Goal: Communication & Community: Participate in discussion

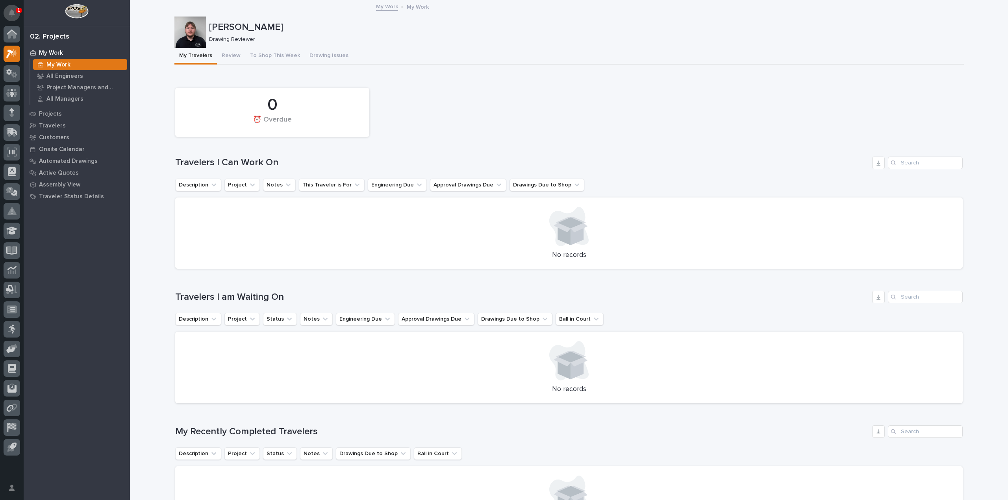
click at [16, 13] on button "Notifications" at bounding box center [12, 13] width 17 height 17
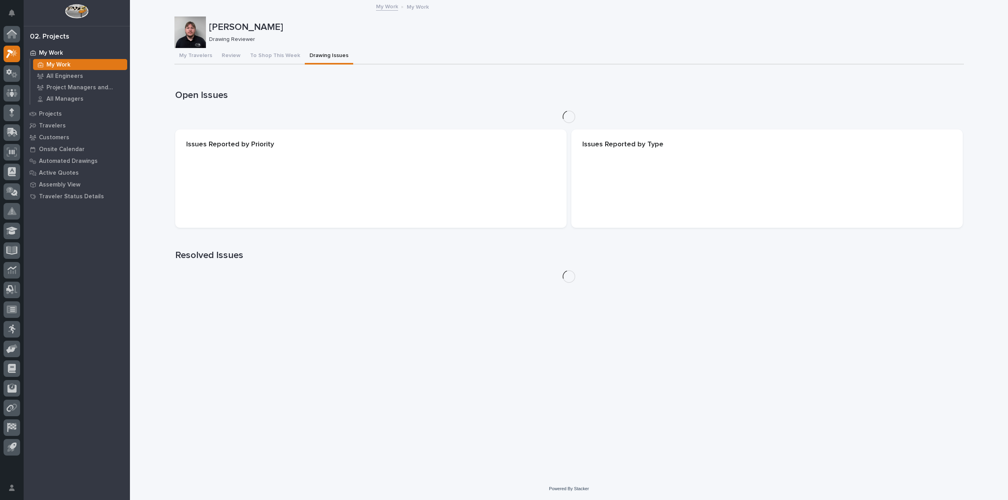
click at [321, 54] on button "Drawing Issues" at bounding box center [329, 56] width 48 height 17
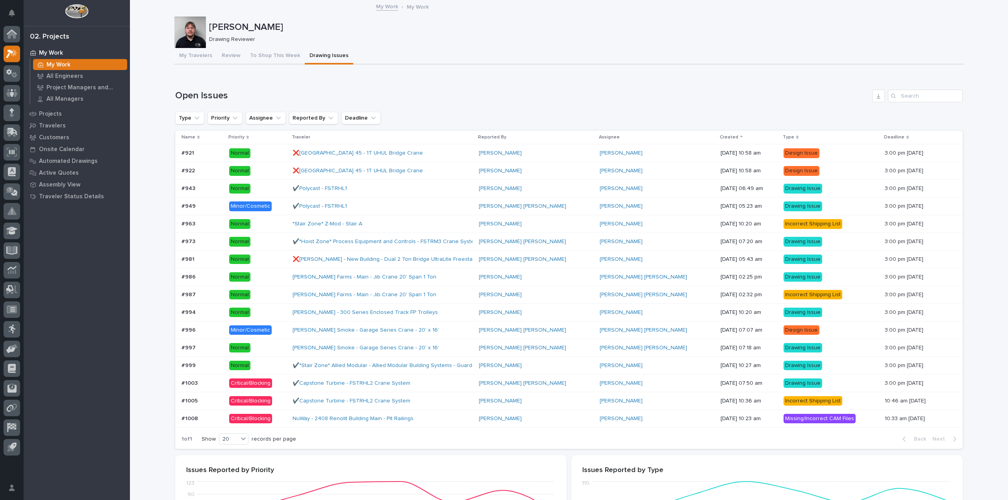
scroll to position [177, 0]
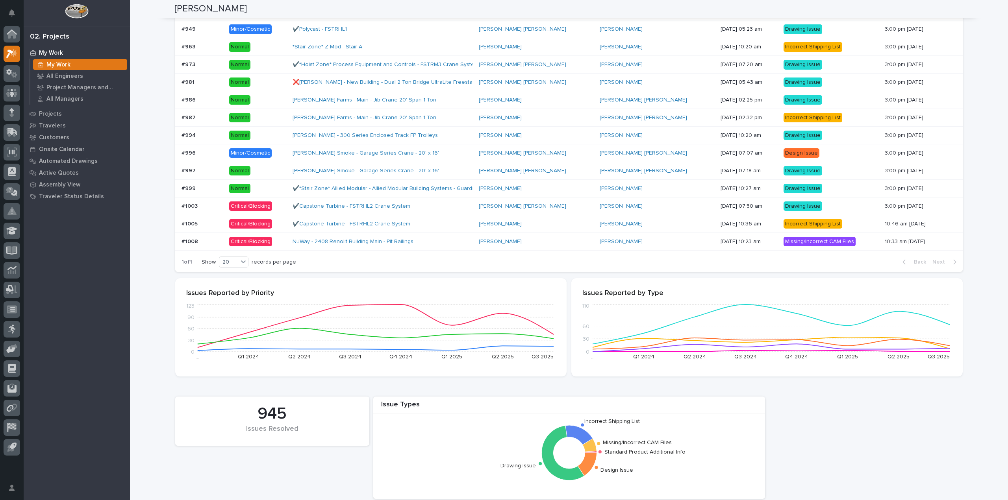
click at [432, 236] on div "NuWay - 2408 Renolit Building Main - Pit Railings" at bounding box center [383, 241] width 180 height 13
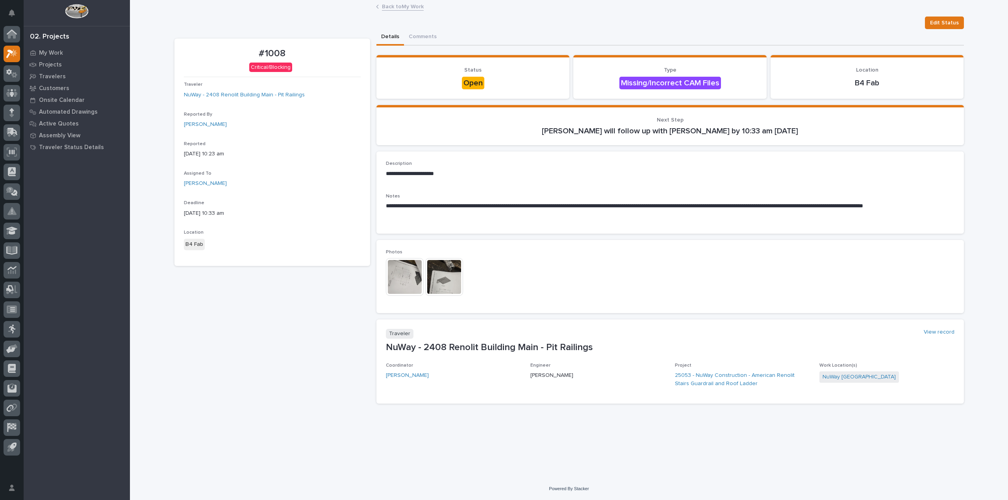
click at [400, 267] on img at bounding box center [405, 277] width 38 height 38
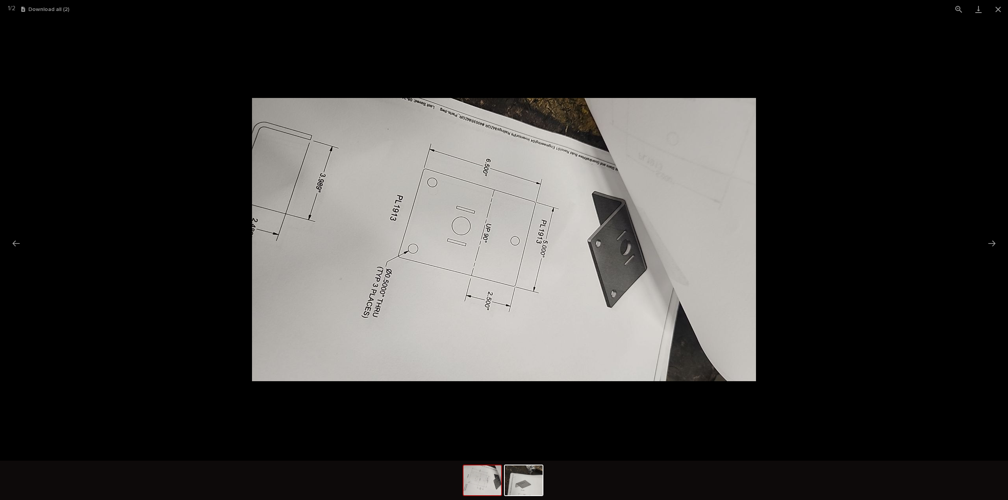
click at [980, 232] on picture at bounding box center [504, 240] width 1008 height 443
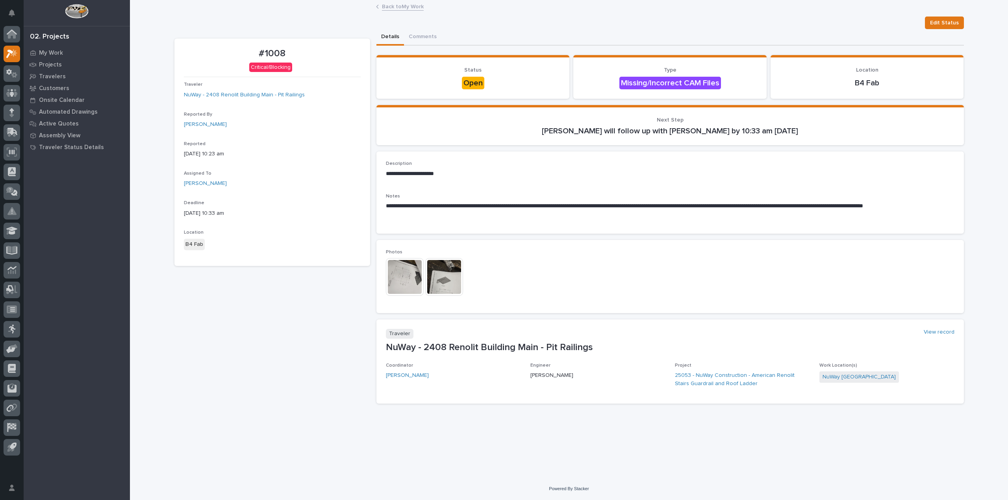
click at [425, 279] on img at bounding box center [444, 277] width 38 height 38
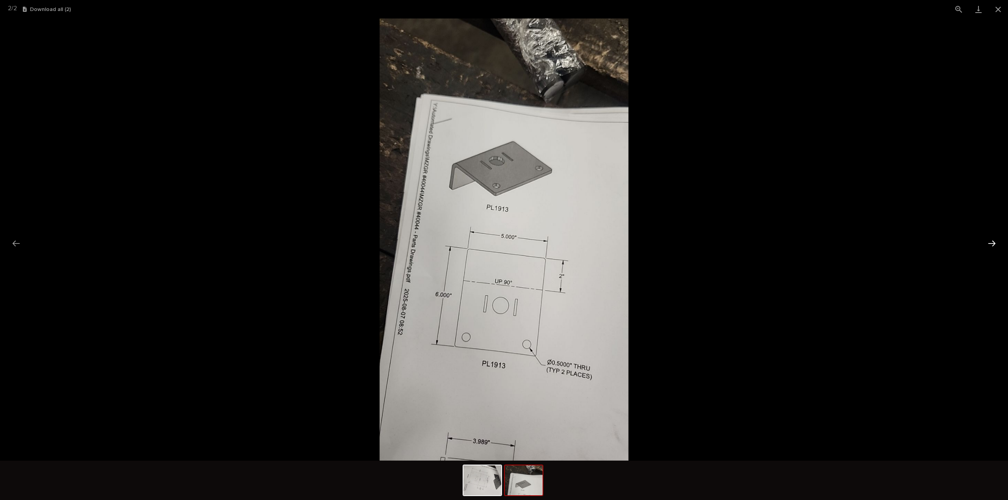
click at [992, 245] on button "Next slide" at bounding box center [992, 243] width 17 height 15
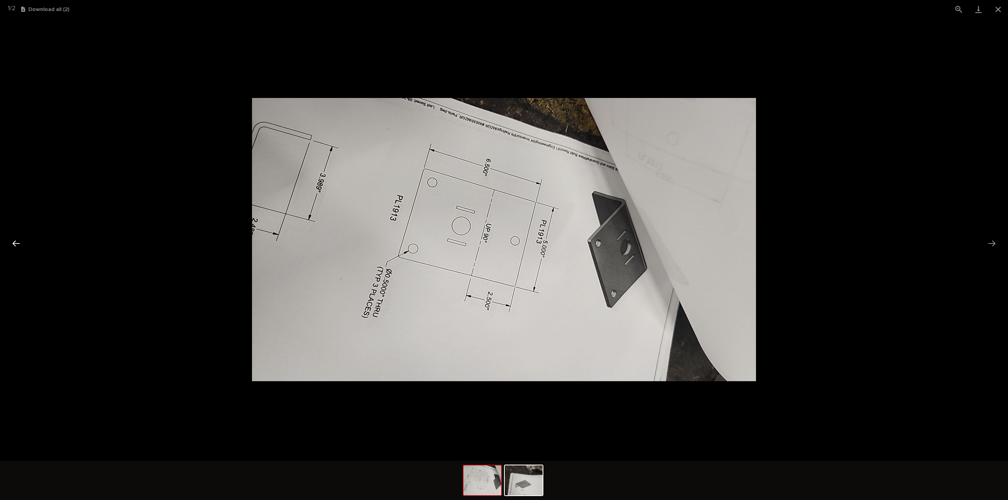
click at [17, 237] on button "Previous slide" at bounding box center [16, 243] width 17 height 15
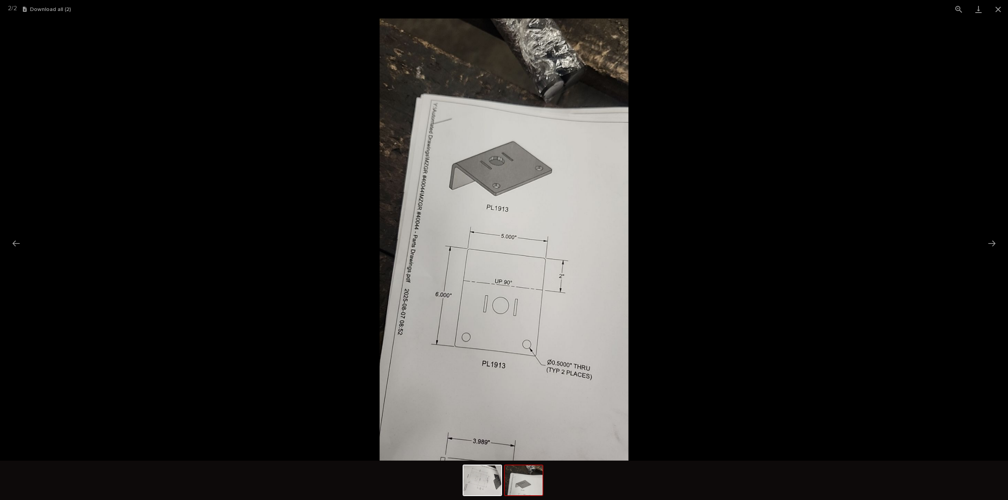
drag, startPoint x: 17, startPoint y: 237, endPoint x: 278, endPoint y: 200, distance: 263.7
click at [278, 200] on picture at bounding box center [504, 240] width 1008 height 443
click at [1000, 3] on button "Close gallery" at bounding box center [998, 9] width 20 height 19
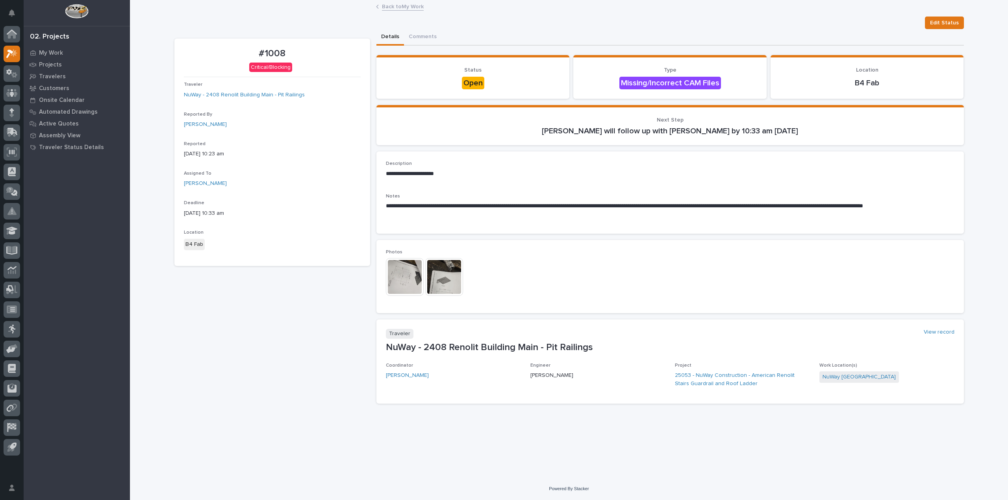
drag, startPoint x: 127, startPoint y: 108, endPoint x: 147, endPoint y: 62, distance: 49.7
click at [147, 62] on div "**********" at bounding box center [569, 239] width 878 height 477
click at [53, 50] on p "My Work" at bounding box center [51, 53] width 24 height 7
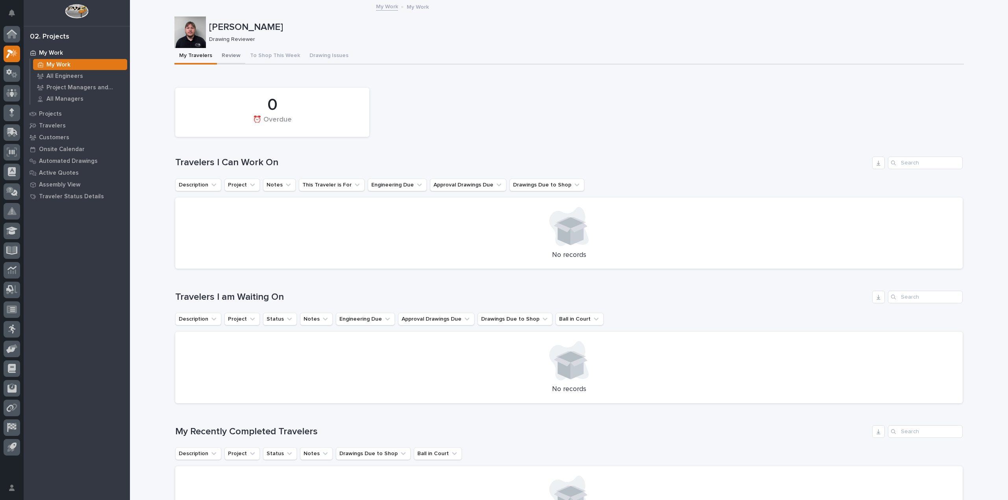
click at [225, 57] on button "Review" at bounding box center [231, 56] width 28 height 17
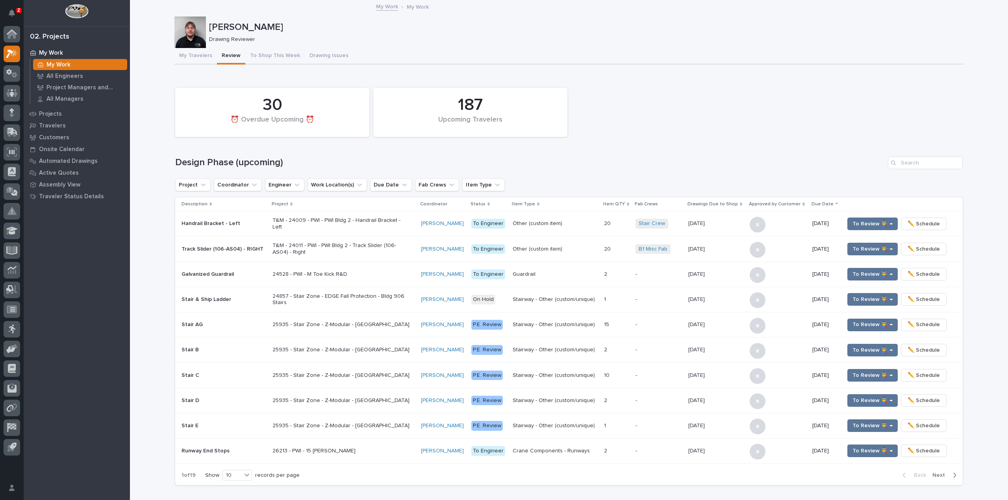
click at [735, 108] on div "187 Upcoming Travelers 30 ⏰ Overdue Upcoming ⏰" at bounding box center [568, 112] width 795 height 57
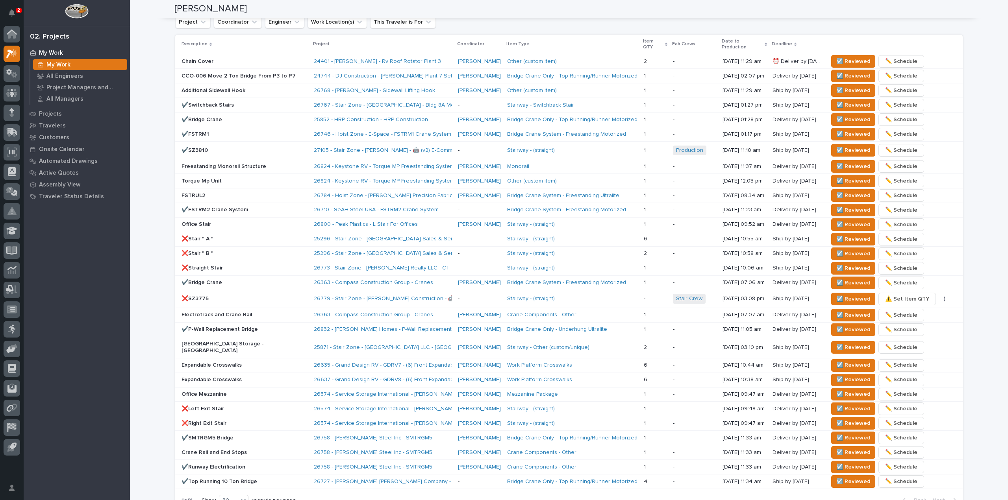
scroll to position [474, 0]
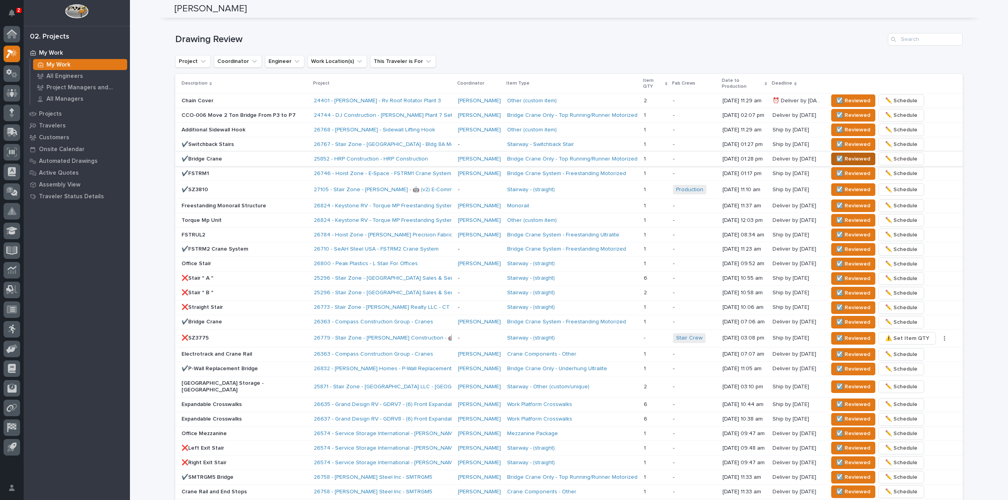
click at [861, 154] on span "☑️ Reviewed" at bounding box center [853, 158] width 34 height 9
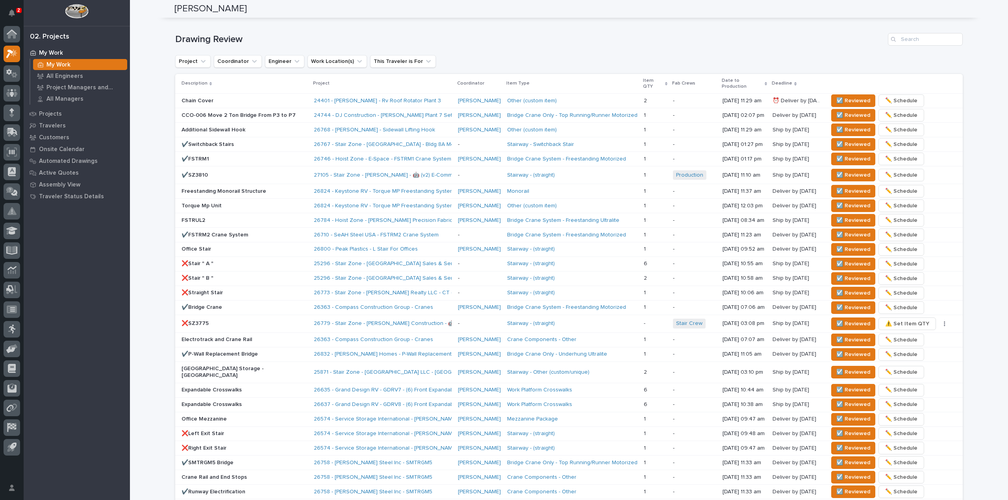
scroll to position [467, 0]
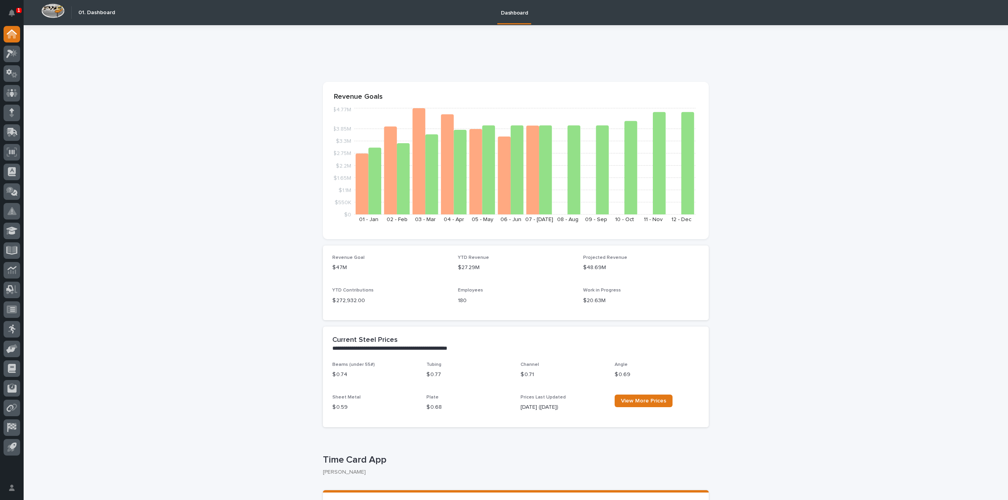
click at [17, 11] on div "1" at bounding box center [19, 10] width 6 height 5
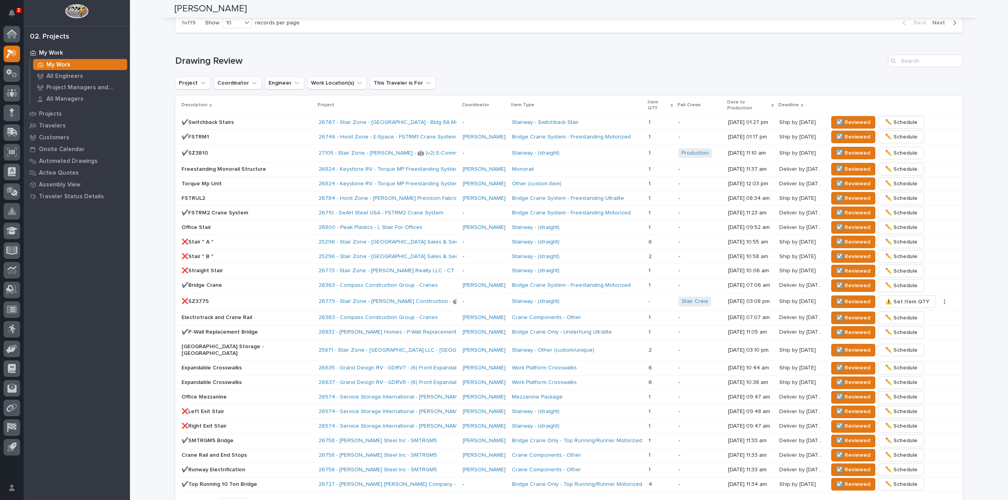
scroll to position [445, 0]
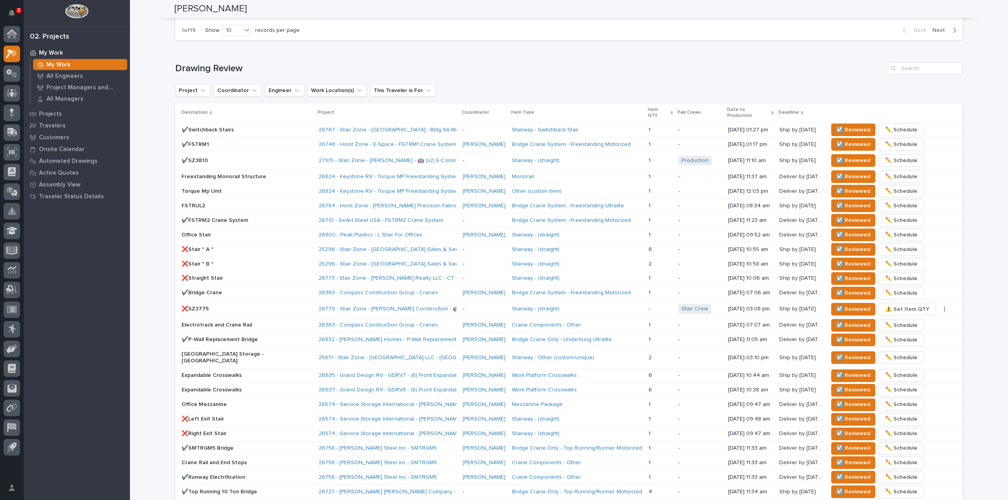
click at [349, 50] on div "Loading... Saving… Drawing Review Project Coordinator Engineer Work Location(s)…" at bounding box center [569, 286] width 788 height 481
click at [831, 170] on button "☑️ Reviewed" at bounding box center [853, 176] width 44 height 13
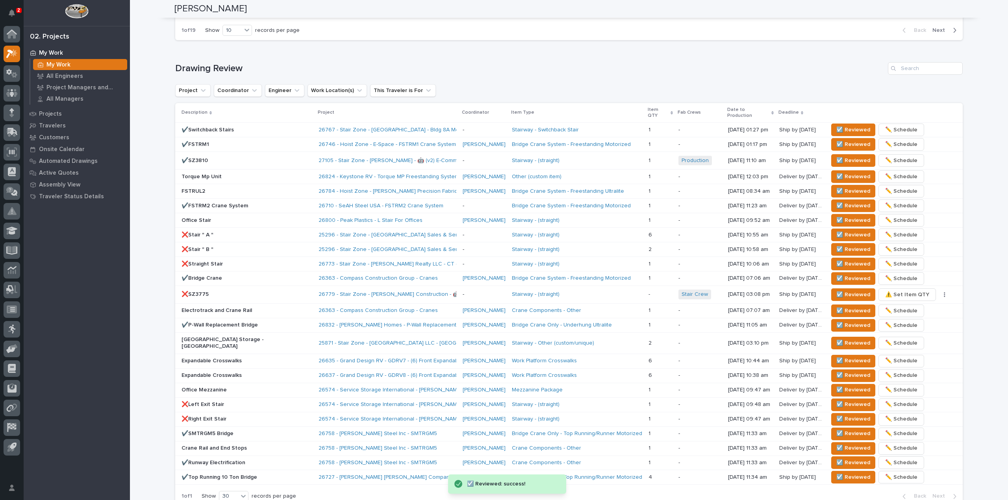
scroll to position [438, 0]
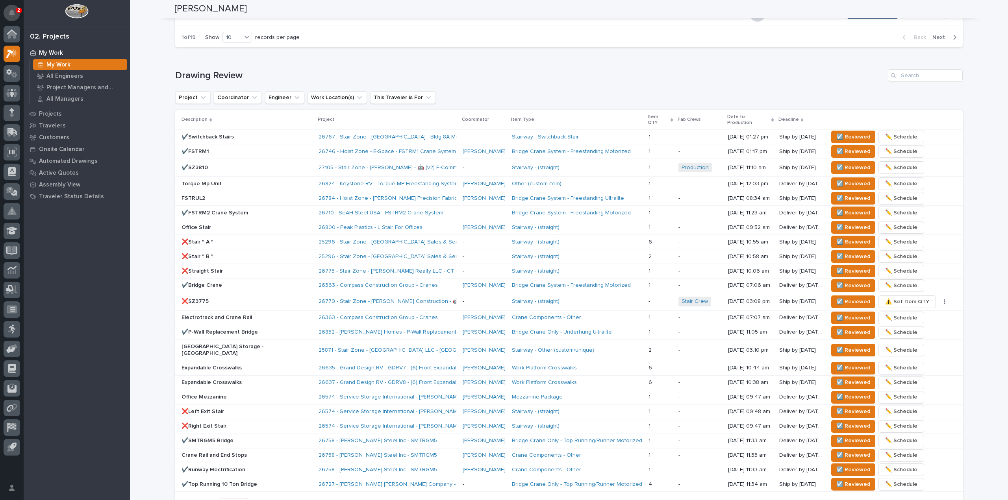
click at [17, 7] on button "Notifications" at bounding box center [12, 13] width 17 height 17
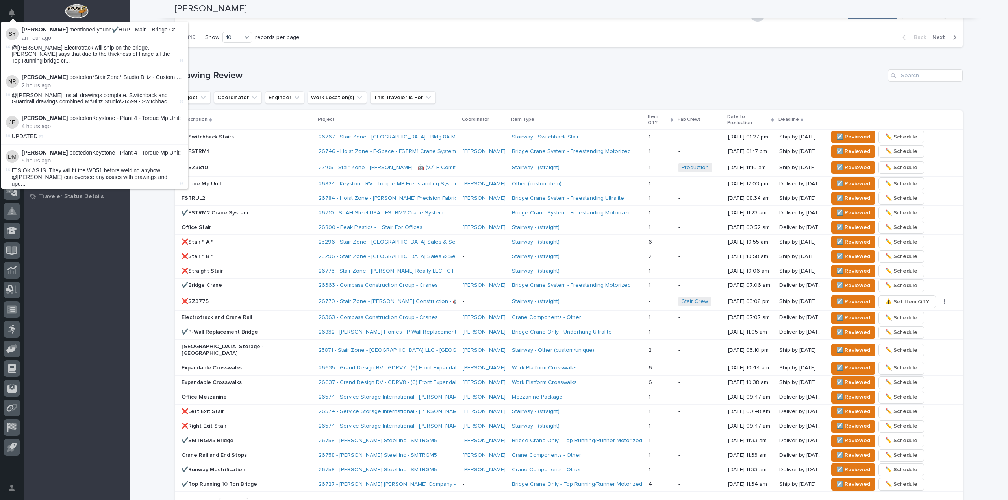
click at [317, 54] on div "Loading... Saving… Drawing Review Project Coordinator Engineer Work Location(s)…" at bounding box center [569, 287] width 788 height 466
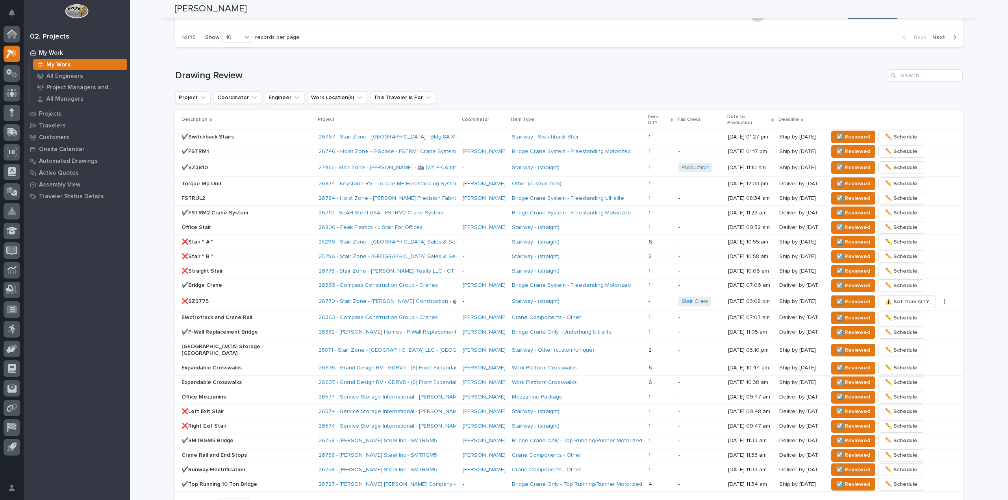
click at [146, 247] on div "**********" at bounding box center [569, 87] width 878 height 1049
click at [841, 132] on span "☑️ Reviewed" at bounding box center [853, 136] width 34 height 9
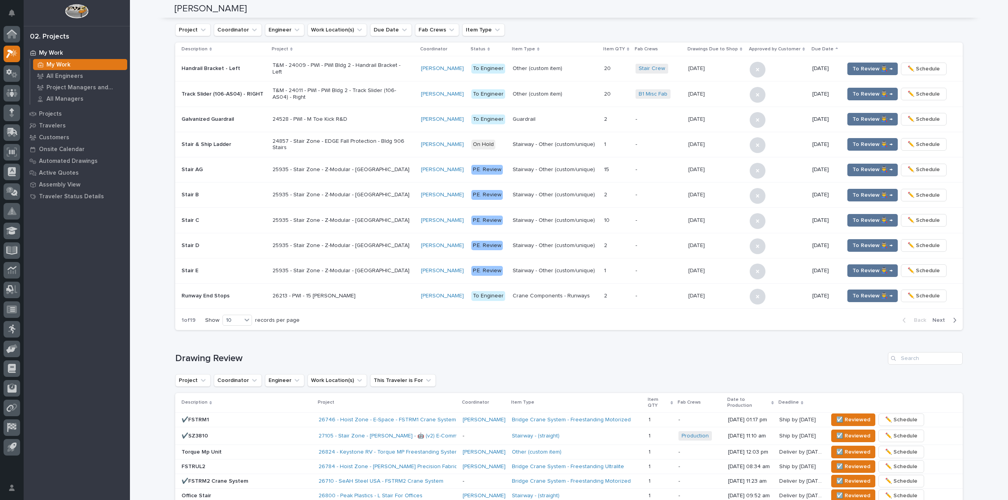
scroll to position [0, 0]
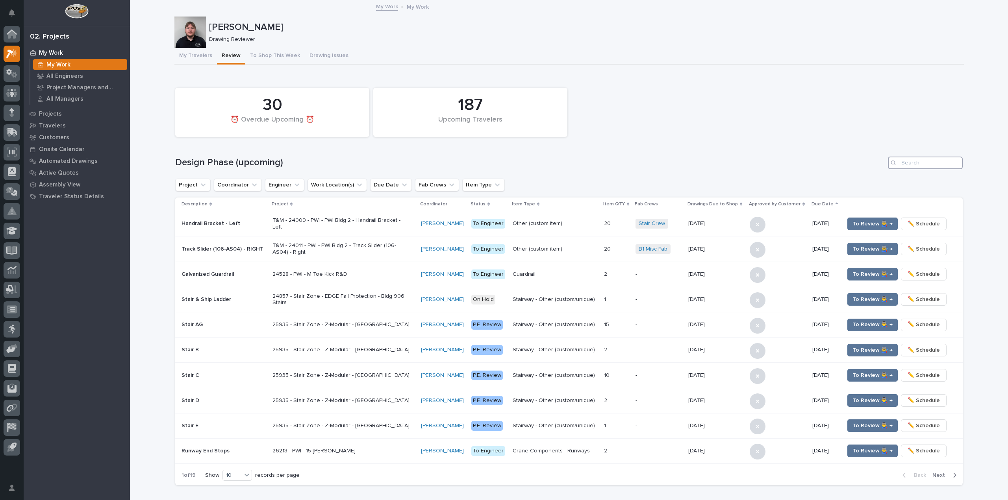
click at [911, 166] on input "Search" at bounding box center [925, 163] width 75 height 13
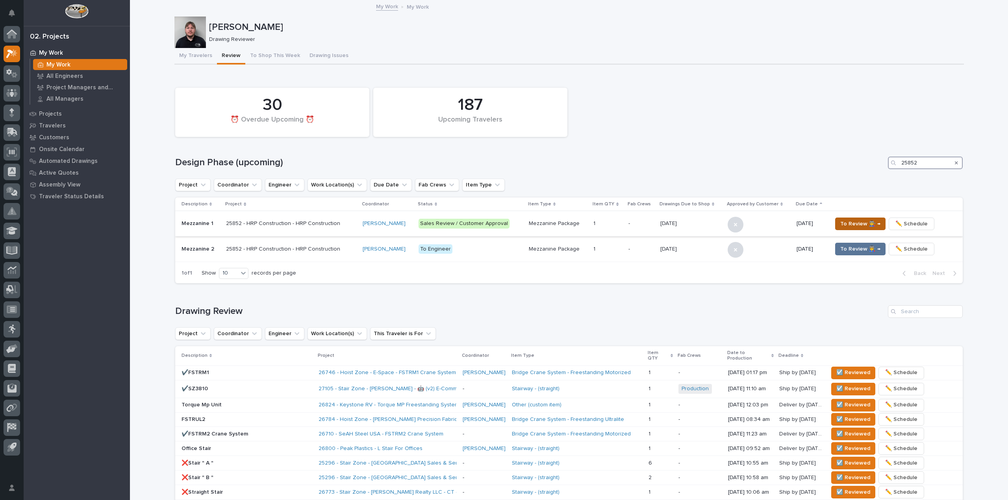
type input "25852"
click at [840, 221] on span "To Review 👨‍🏭 →" at bounding box center [860, 223] width 40 height 9
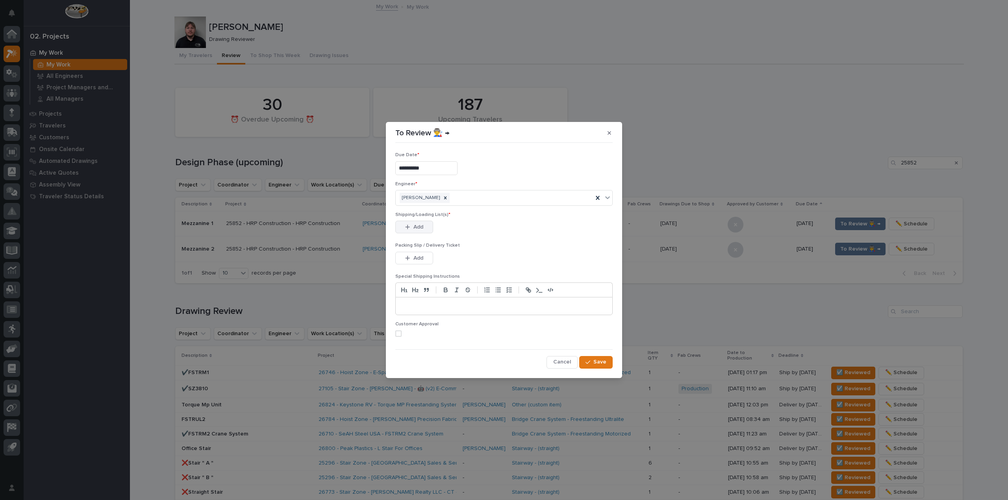
click at [396, 224] on button "Add" at bounding box center [414, 227] width 38 height 13
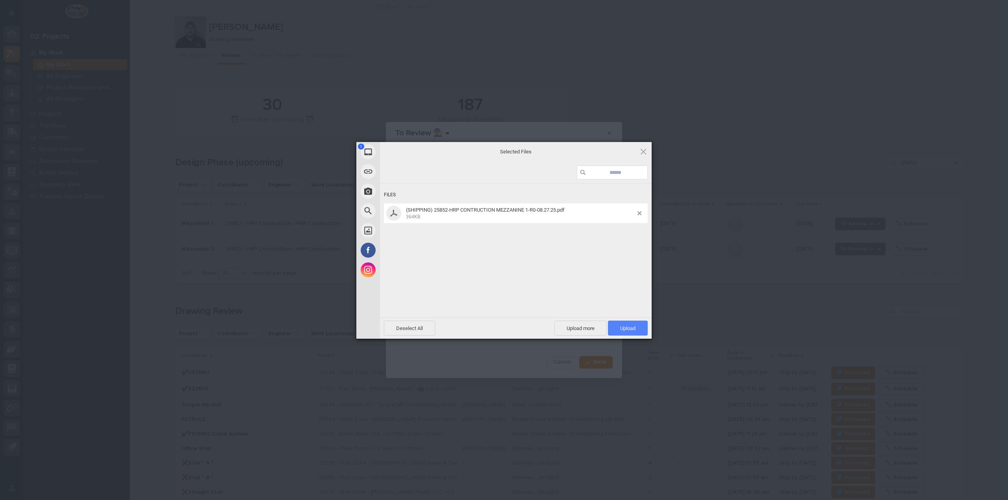
click at [634, 331] on span "Upload 1" at bounding box center [627, 329] width 15 height 6
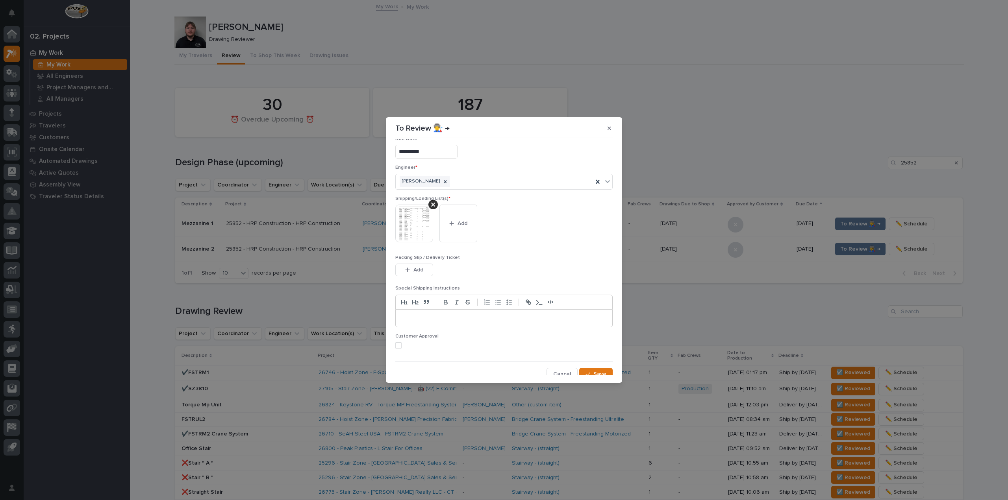
scroll to position [17, 0]
click at [594, 366] on span "Save" at bounding box center [599, 369] width 13 height 7
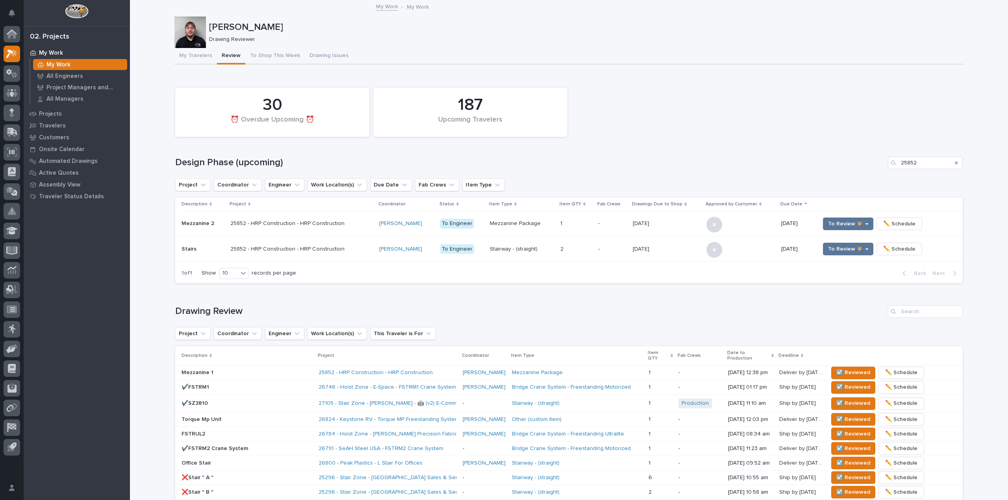
click at [466, 58] on div "My Travelers Review To Shop This Week Drawing Issues" at bounding box center [568, 56] width 789 height 17
click at [244, 367] on div "Mezzanine 1" at bounding box center [247, 373] width 131 height 13
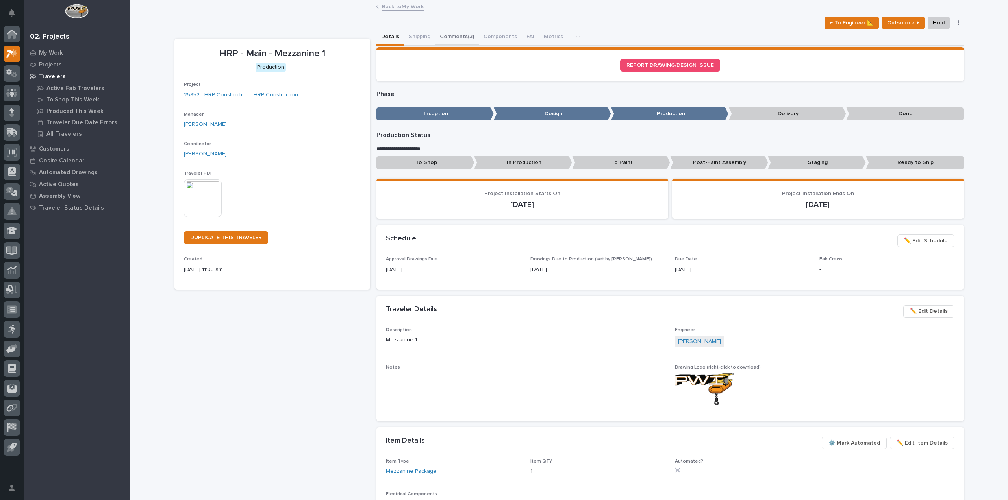
click at [457, 35] on button "Comments (3)" at bounding box center [457, 37] width 44 height 17
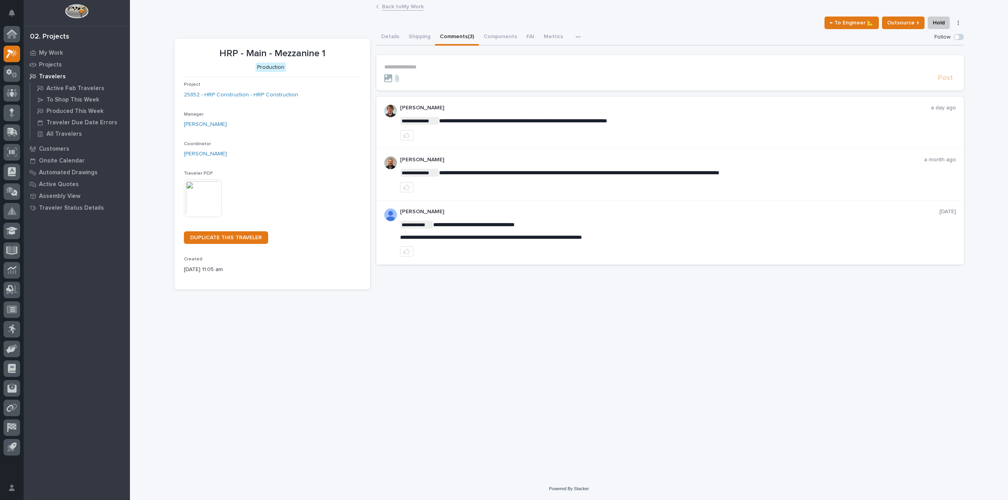
click at [418, 70] on form "**********" at bounding box center [670, 73] width 572 height 19
click at [415, 67] on p "**********" at bounding box center [670, 67] width 572 height 7
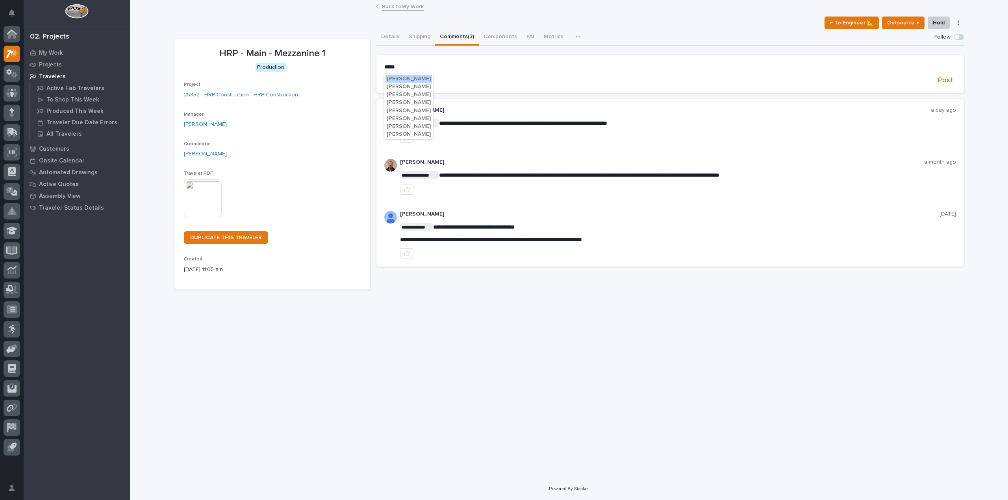
click at [406, 78] on span "John McGurn" at bounding box center [409, 79] width 44 height 6
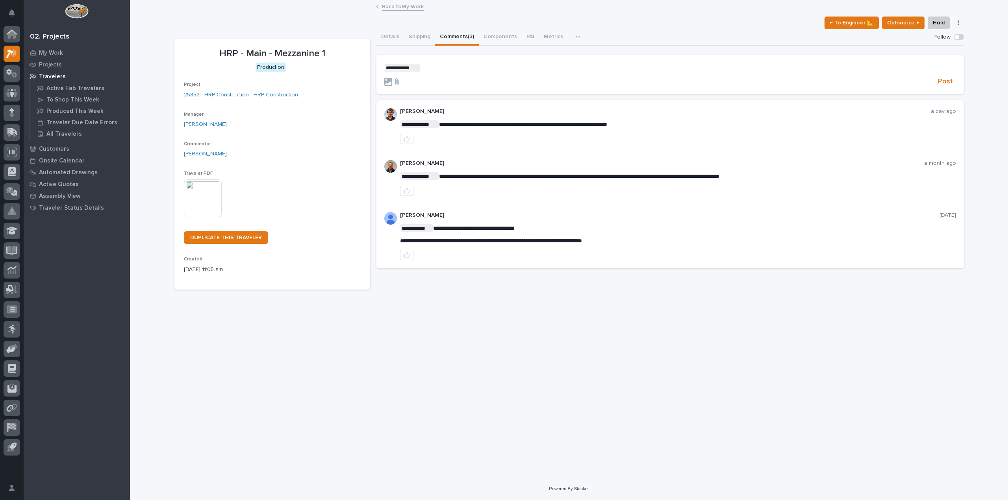
click at [428, 70] on p "**********" at bounding box center [670, 68] width 572 height 8
click at [552, 62] on section "**********" at bounding box center [669, 74] width 587 height 39
click at [524, 68] on p "**********" at bounding box center [670, 68] width 572 height 8
drag, startPoint x: 297, startPoint y: 20, endPoint x: 311, endPoint y: 27, distance: 15.5
click at [297, 20] on div "← To Engineer 📐 Outsource ↑ Hold Cancel Change Traveler Type Regenerate PDF Gen…" at bounding box center [568, 23] width 789 height 13
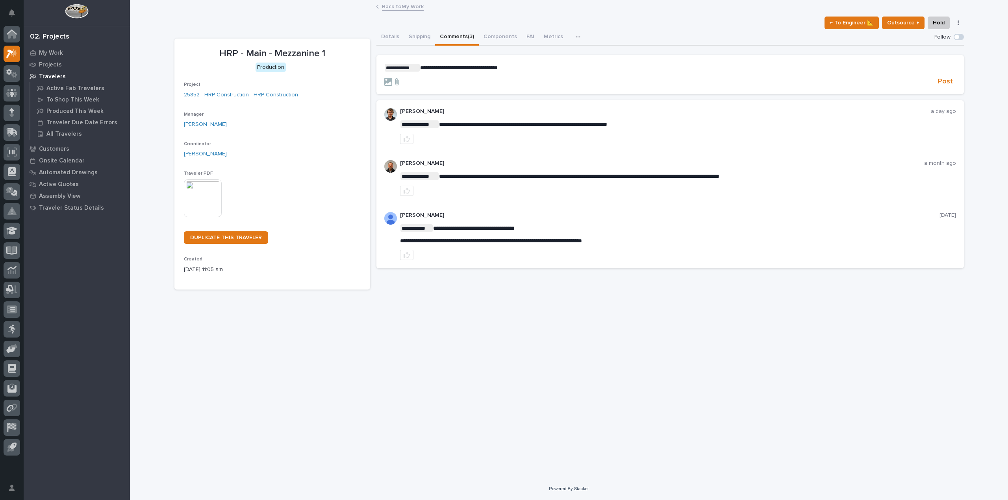
click at [530, 70] on p "**********" at bounding box center [670, 68] width 572 height 8
click at [556, 75] on form "**********" at bounding box center [670, 75] width 572 height 23
drag, startPoint x: 768, startPoint y: 61, endPoint x: 764, endPoint y: 65, distance: 5.4
click at [767, 62] on section "**********" at bounding box center [669, 74] width 587 height 39
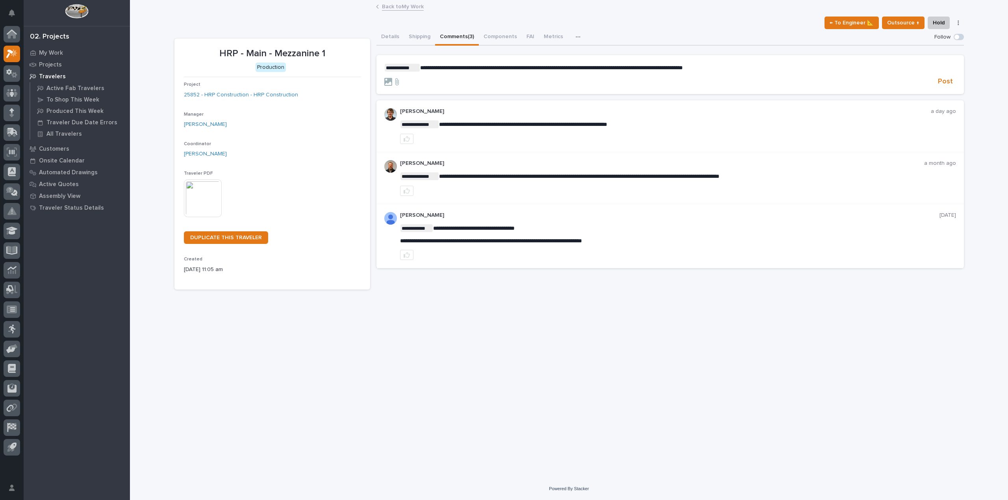
click at [761, 66] on p "**********" at bounding box center [670, 68] width 572 height 8
click at [438, 67] on span "**********" at bounding box center [565, 68] width 290 height 6
click at [552, 68] on span "**********" at bounding box center [569, 68] width 298 height 6
click at [939, 82] on span "Post" at bounding box center [945, 81] width 15 height 9
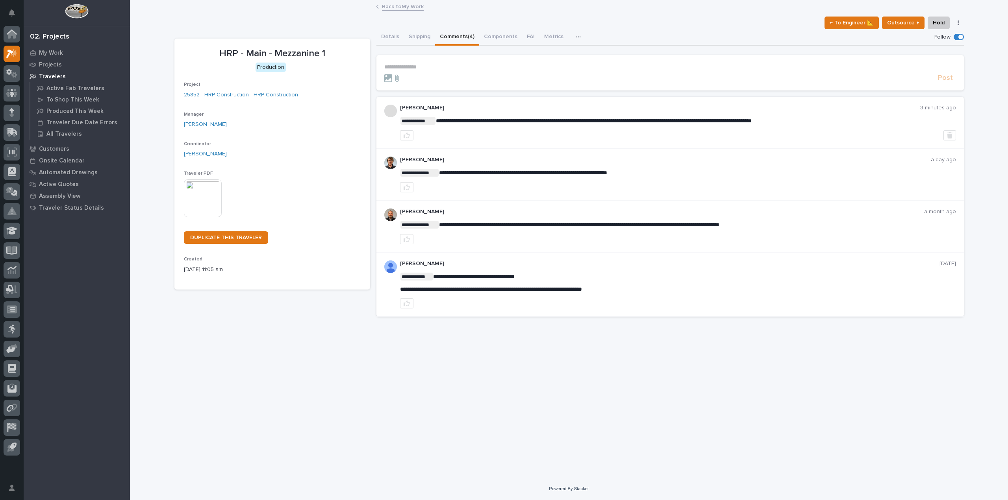
click at [387, 6] on link "Back to My Work" at bounding box center [403, 6] width 42 height 9
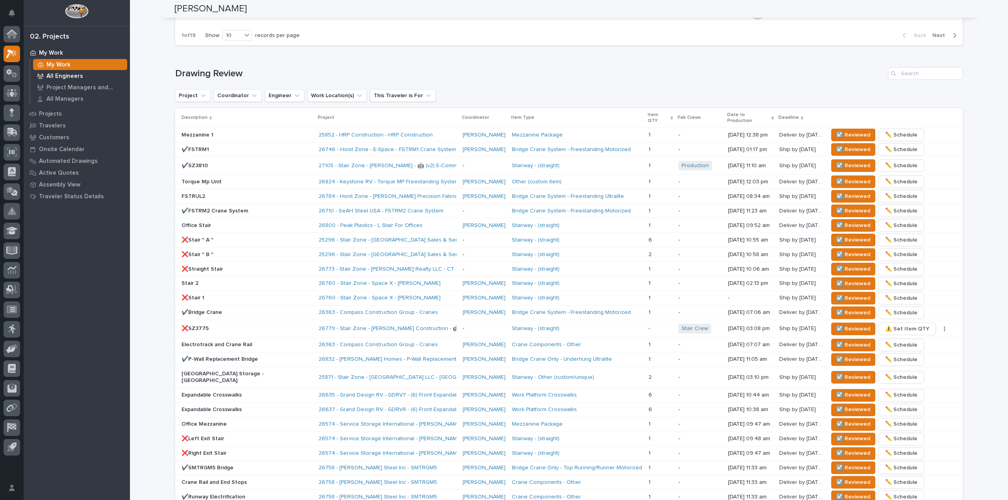
scroll to position [448, 0]
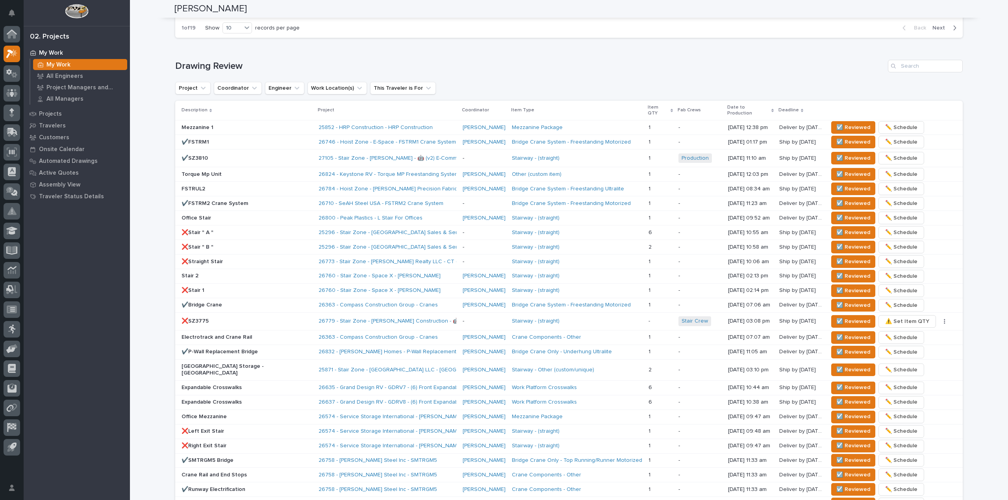
click at [747, 76] on div "Drawing Review Project Coordinator Engineer Work Location(s) This Traveler is F…" at bounding box center [569, 296] width 788 height 473
click at [846, 137] on span "☑️ Reviewed" at bounding box center [853, 141] width 34 height 9
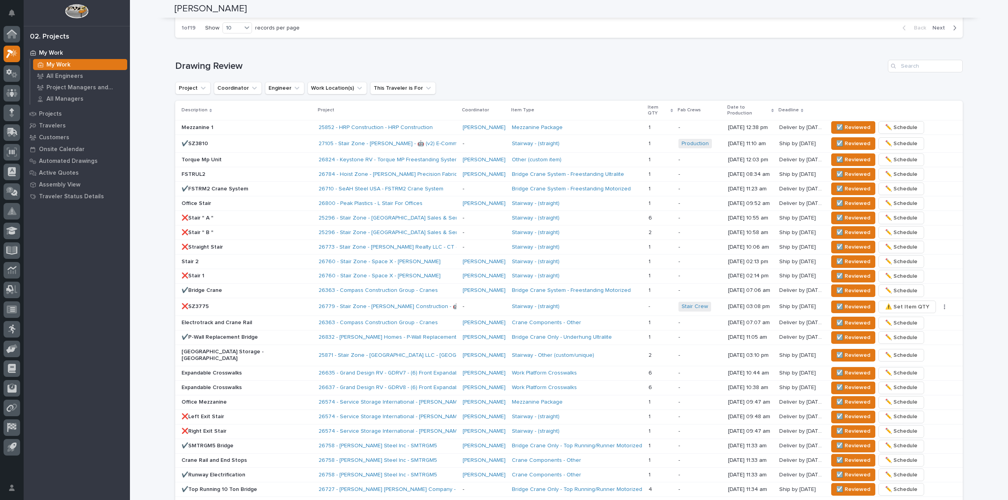
scroll to position [440, 0]
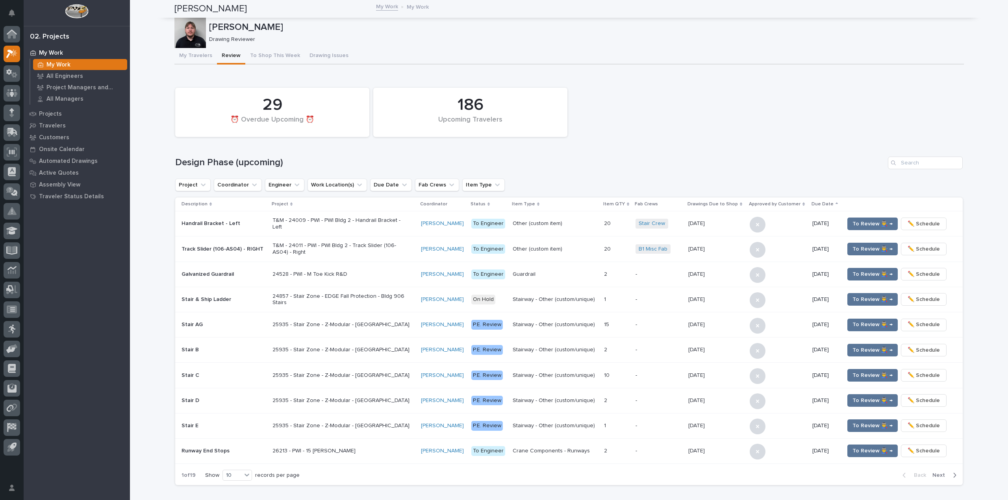
scroll to position [440, 0]
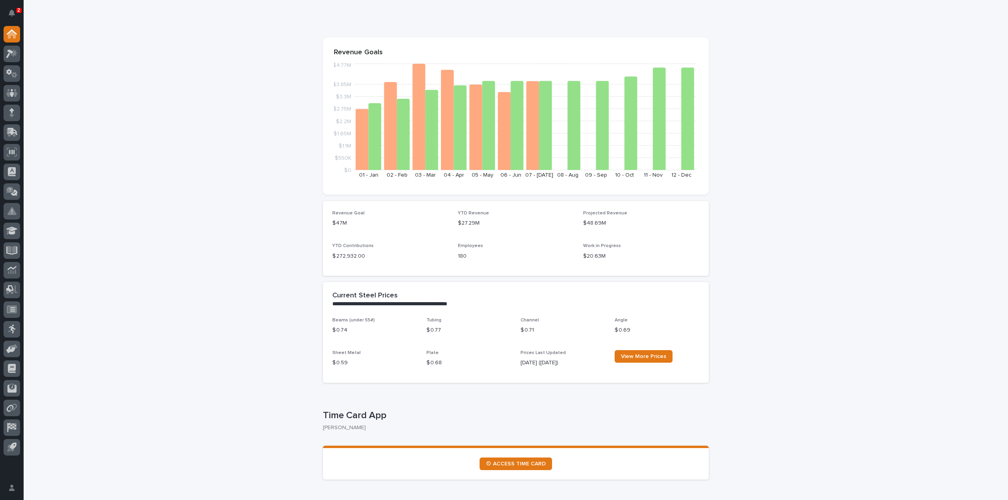
scroll to position [158, 0]
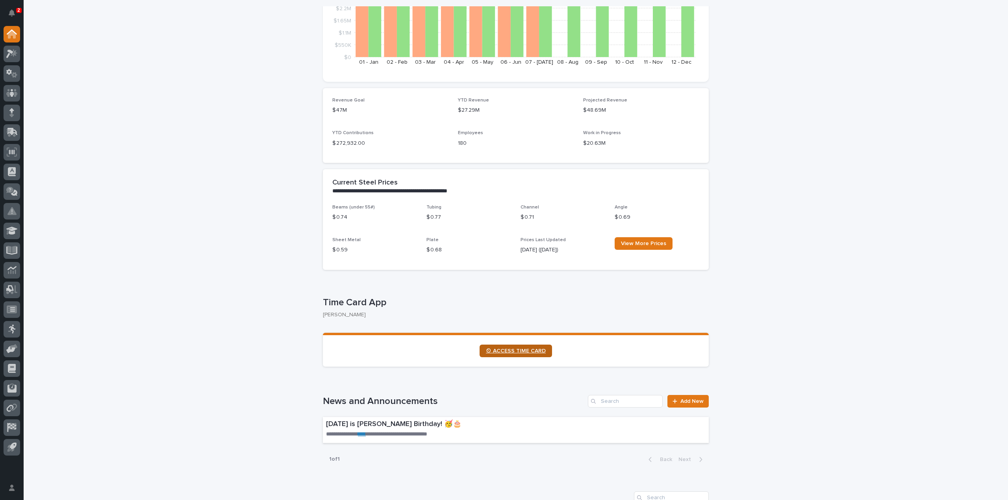
click at [483, 345] on link "⏲ ACCESS TIME CARD" at bounding box center [516, 351] width 72 height 13
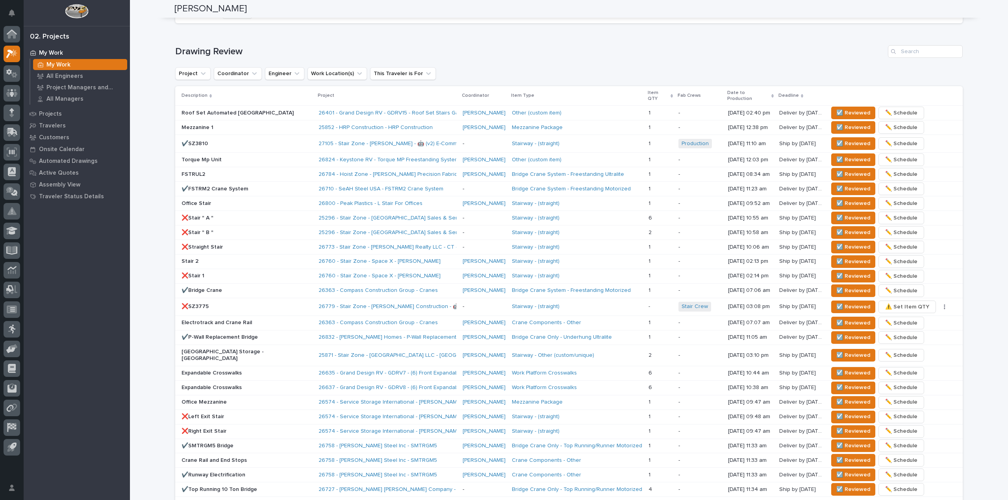
scroll to position [448, 0]
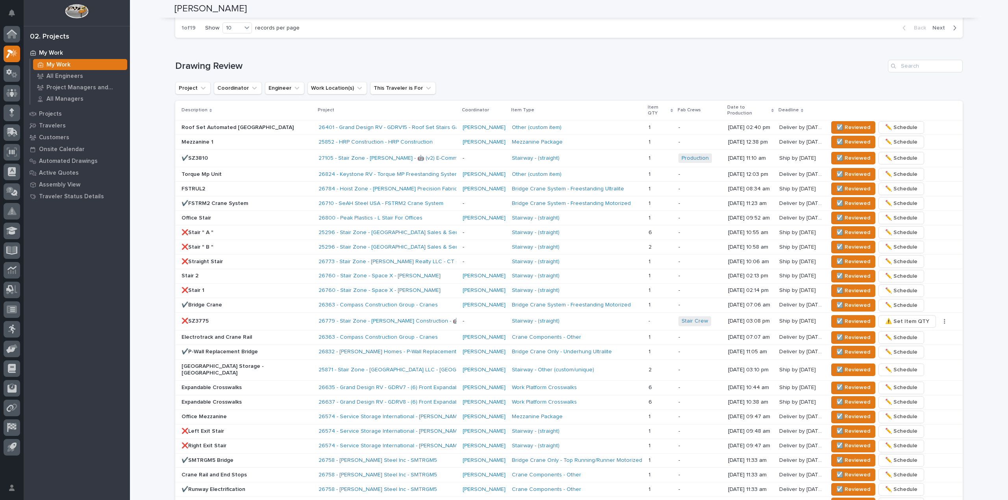
click at [139, 213] on div "**********" at bounding box center [569, 92] width 878 height 1078
click at [850, 154] on span "☑️ Reviewed" at bounding box center [853, 158] width 34 height 9
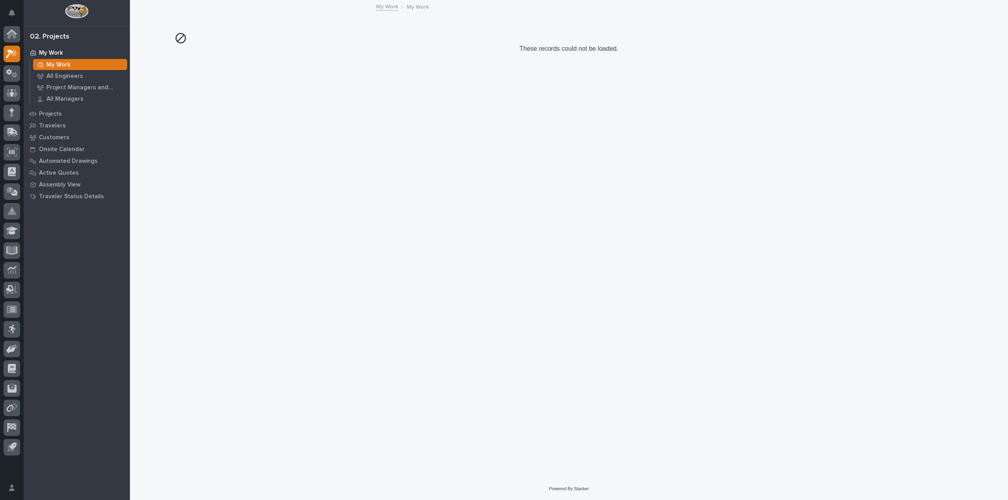
scroll to position [0, 0]
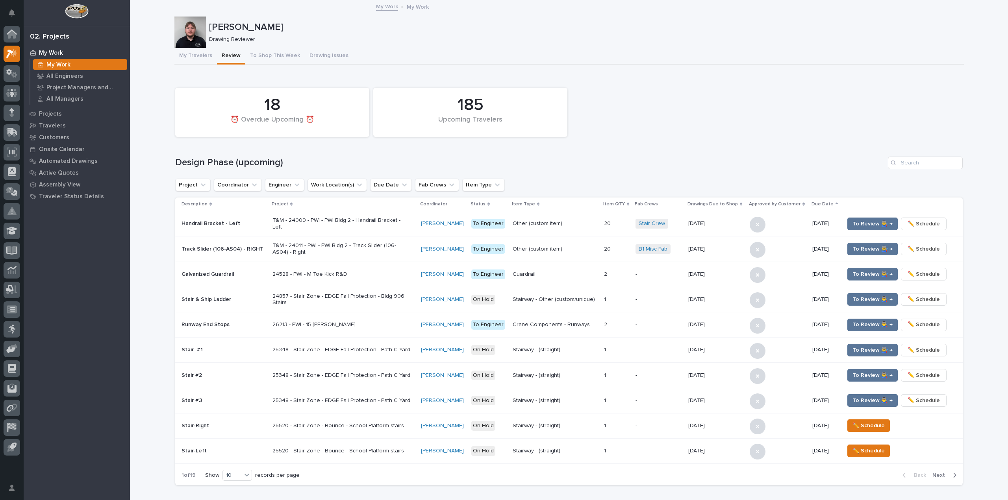
click at [421, 74] on div "Loading... Saving… 185 Upcoming Travelers 18 ⏰ Overdue Upcoming ⏰ Design Phase …" at bounding box center [569, 283] width 788 height 418
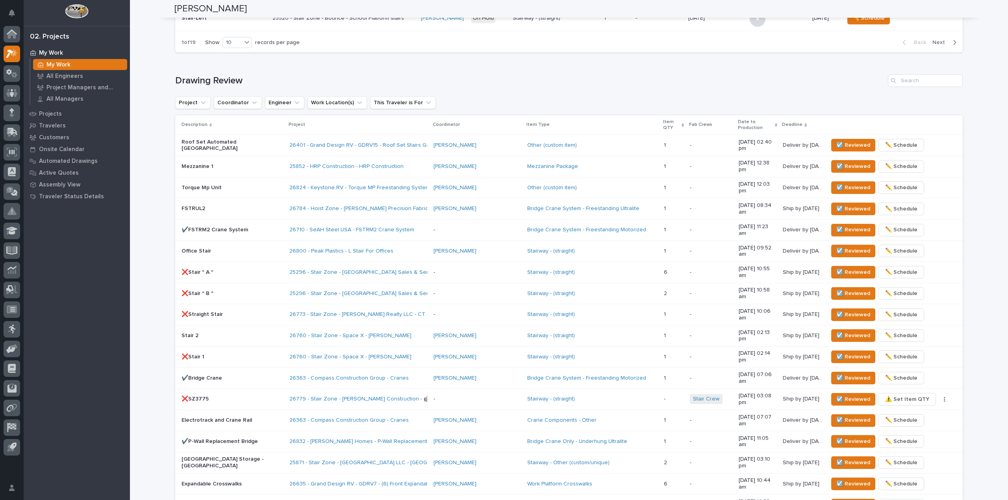
scroll to position [394, 0]
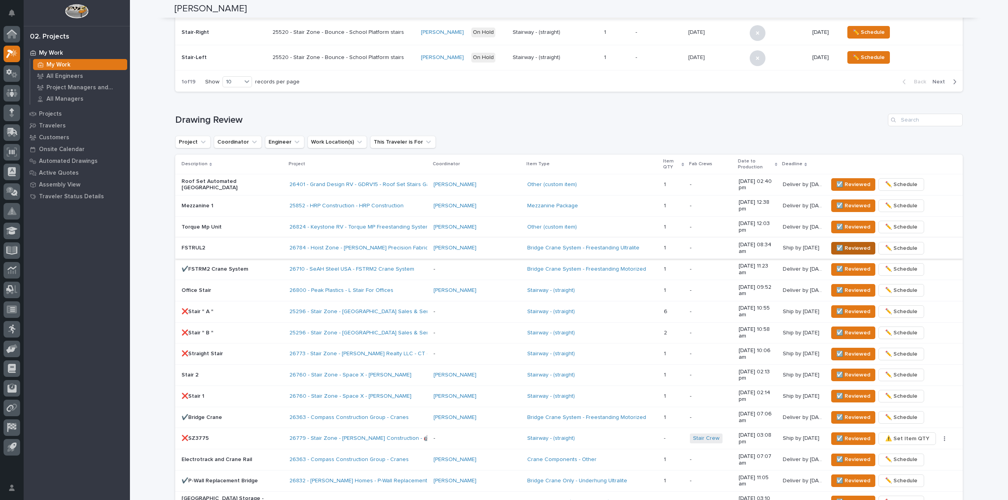
click at [831, 242] on button "☑️ Reviewed" at bounding box center [853, 248] width 44 height 13
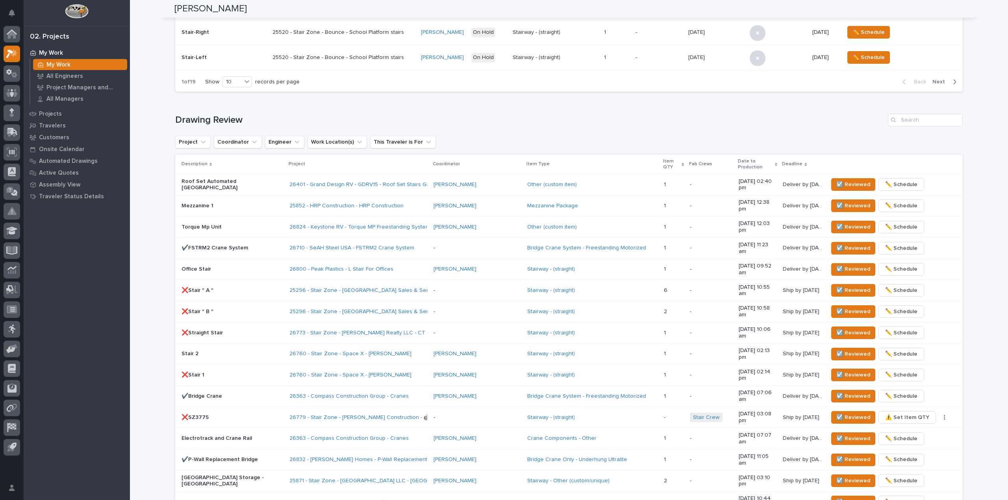
scroll to position [386, 0]
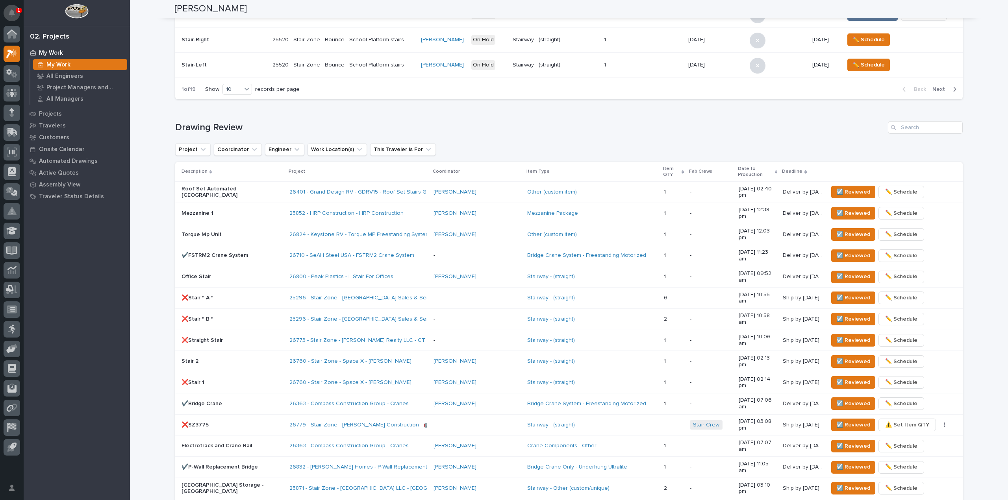
click at [13, 13] on icon "Notifications" at bounding box center [12, 12] width 6 height 7
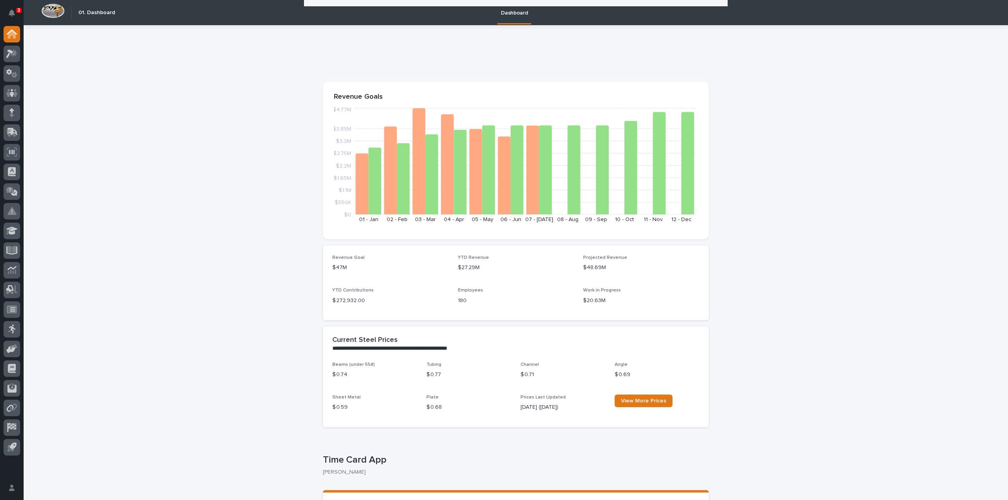
scroll to position [158, 0]
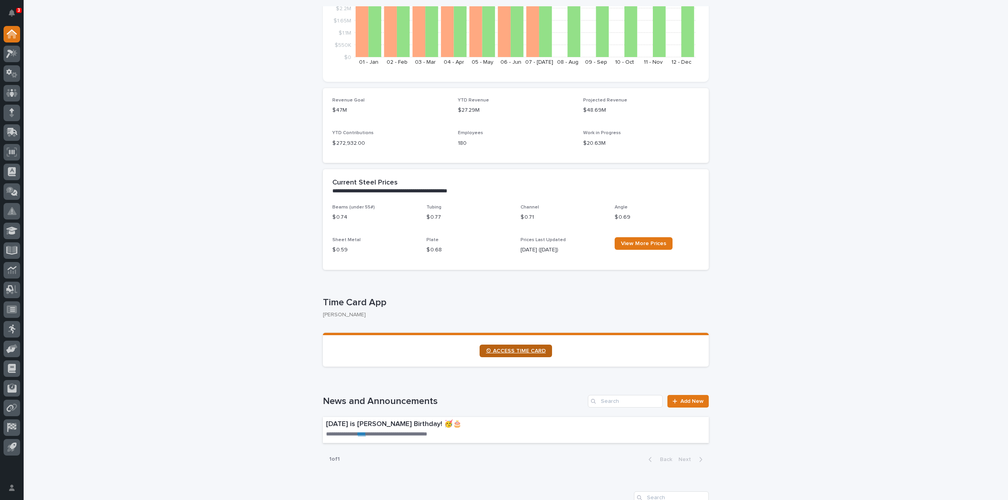
click at [518, 354] on span "⏲ ACCESS TIME CARD" at bounding box center [516, 351] width 60 height 6
